Goal: Find specific page/section: Find specific page/section

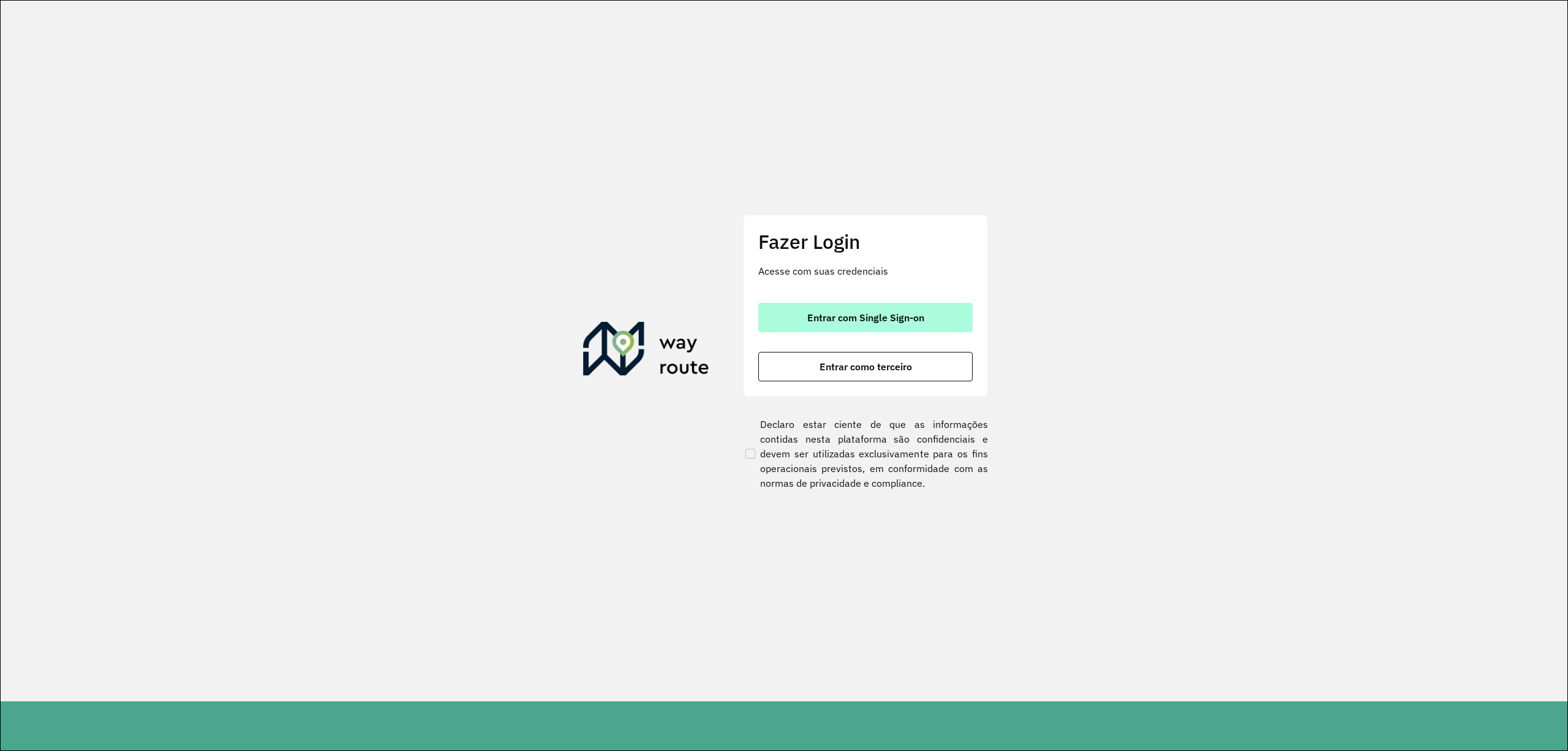
click at [885, 324] on button "Entrar com Single Sign-on" at bounding box center [865, 318] width 215 height 29
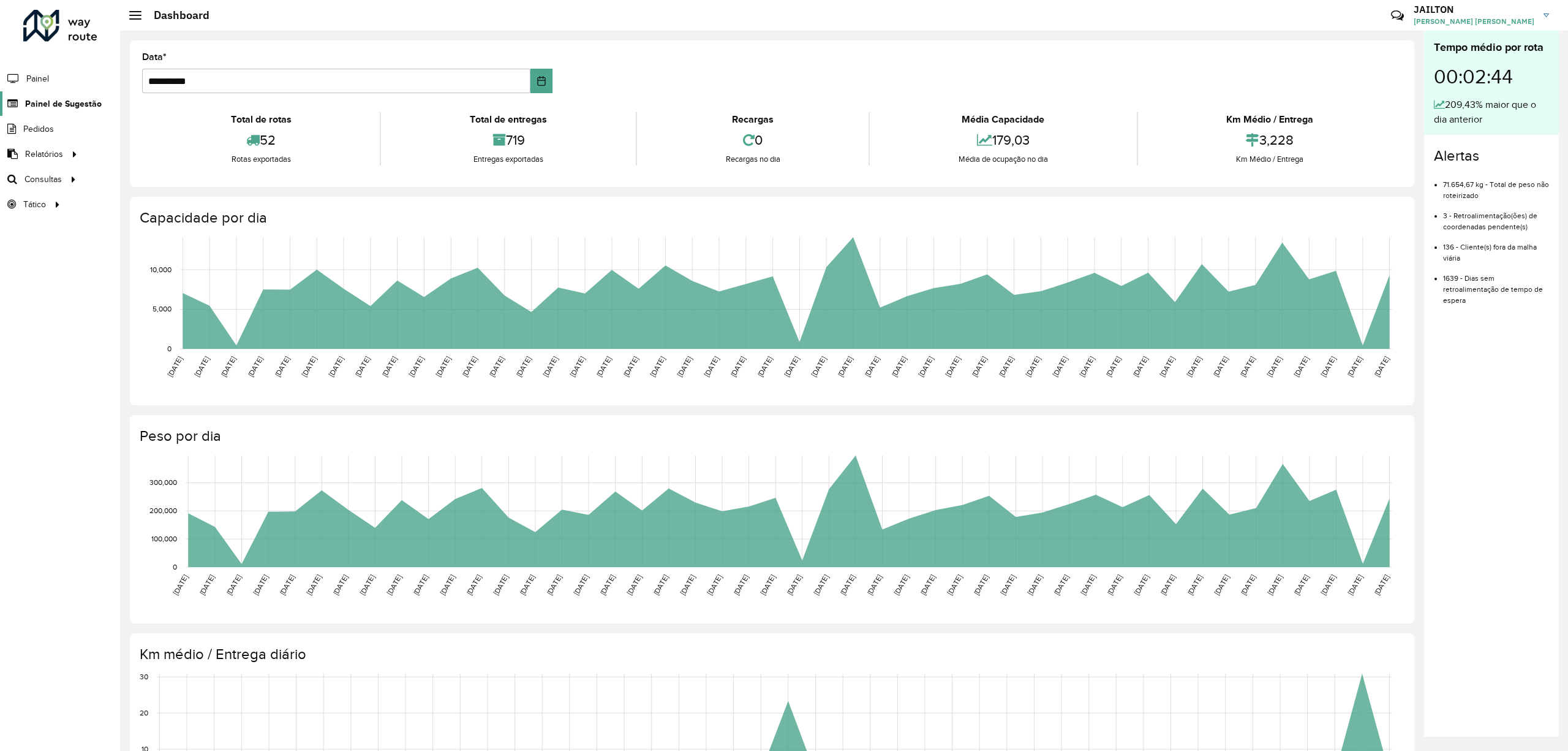
click at [76, 99] on span "Painel de Sugestão" at bounding box center [63, 103] width 77 height 13
